Goal: Find specific page/section: Find specific page/section

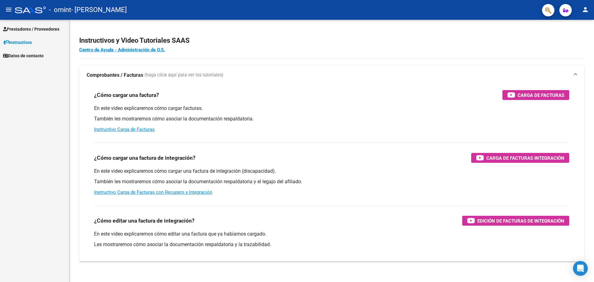
click at [48, 27] on span "Prestadores / Proveedores" at bounding box center [31, 29] width 56 height 7
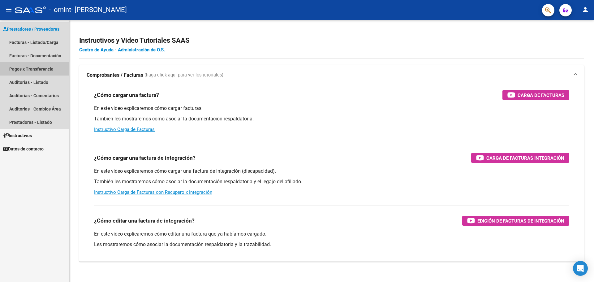
click at [51, 68] on link "Pagos x Transferencia" at bounding box center [34, 68] width 69 height 13
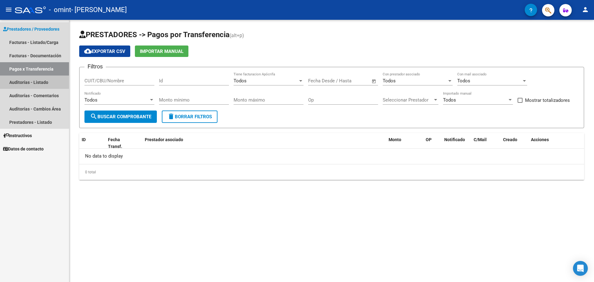
click at [25, 82] on link "Auditorías - Listado" at bounding box center [34, 81] width 69 height 13
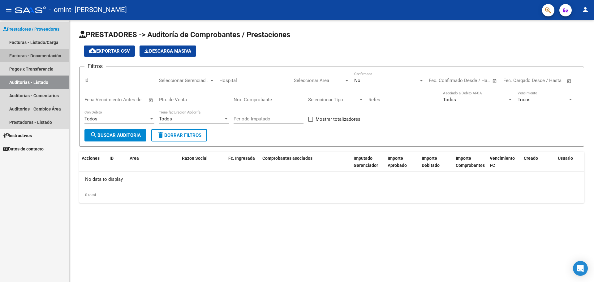
click at [29, 54] on link "Facturas - Documentación" at bounding box center [34, 55] width 69 height 13
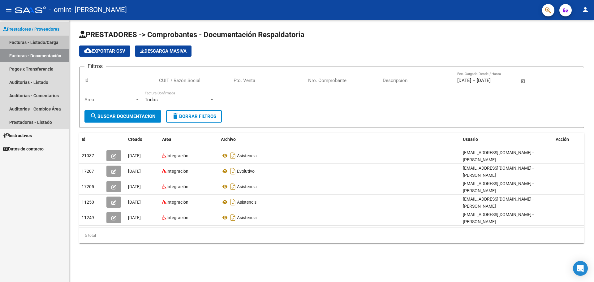
click at [28, 41] on link "Facturas - Listado/Carga" at bounding box center [34, 42] width 69 height 13
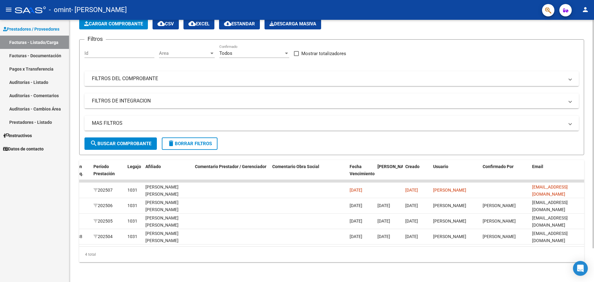
scroll to position [0, 799]
